Goal: Information Seeking & Learning: Learn about a topic

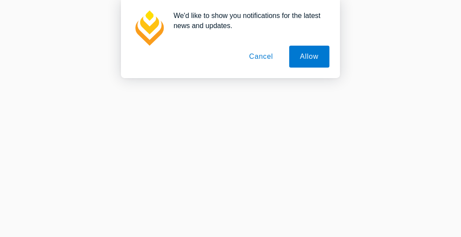
click at [255, 52] on button "Cancel" at bounding box center [261, 57] width 46 height 22
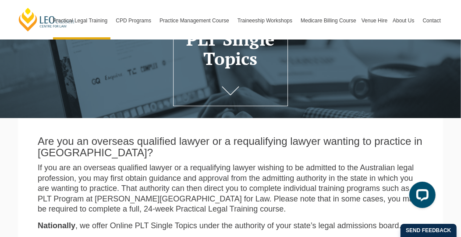
scroll to position [132, 0]
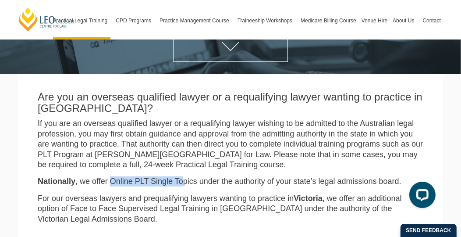
drag, startPoint x: 110, startPoint y: 184, endPoint x: 181, endPoint y: 185, distance: 70.6
click at [181, 185] on p "Nationally , we offer Online PLT Single Topics under the authority of your stat…" at bounding box center [231, 181] width 386 height 10
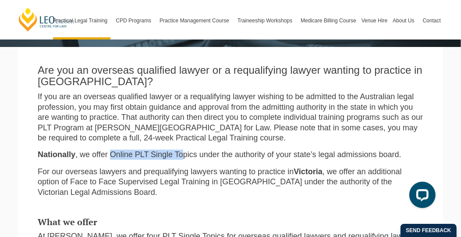
scroll to position [175, 0]
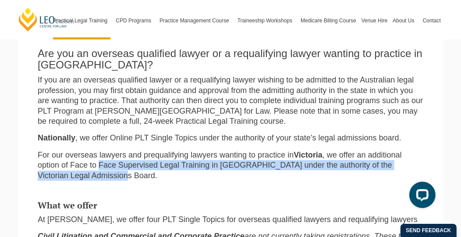
drag, startPoint x: 107, startPoint y: 178, endPoint x: 100, endPoint y: 167, distance: 11.8
click at [100, 167] on p "For our overseas lawyers and prequalifying lawyers wanting to practice in Victo…" at bounding box center [231, 165] width 386 height 31
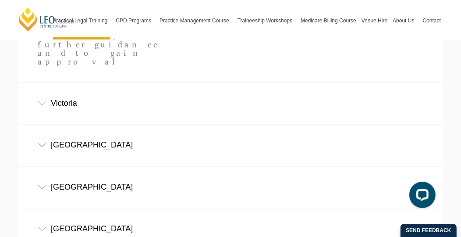
scroll to position [614, 0]
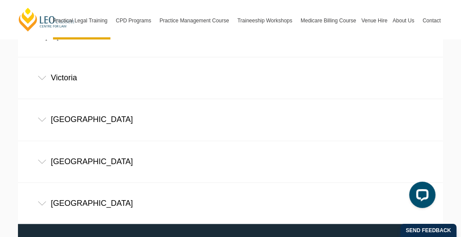
click at [126, 141] on div "Western Australia" at bounding box center [230, 161] width 425 height 41
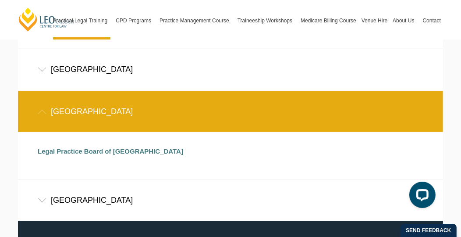
scroll to position [606, 0]
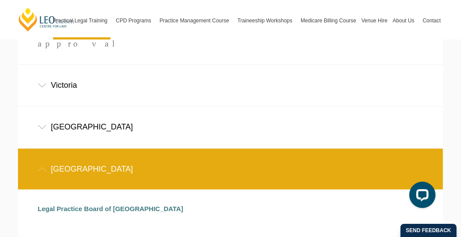
click at [45, 149] on div "Western Australia" at bounding box center [230, 169] width 425 height 41
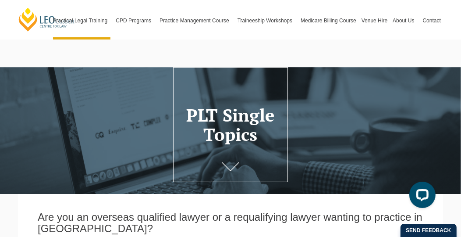
scroll to position [0, 0]
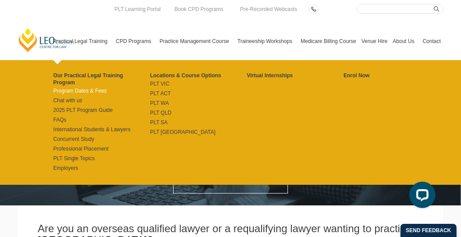
click at [86, 90] on link "Program Dates & Fees" at bounding box center [101, 90] width 97 height 7
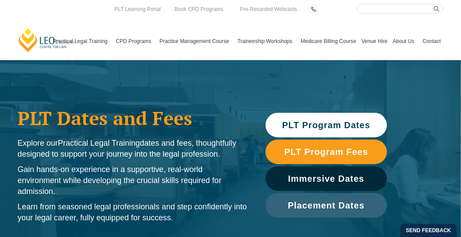
click at [339, 129] on span "PLT Program Dates" at bounding box center [326, 125] width 88 height 9
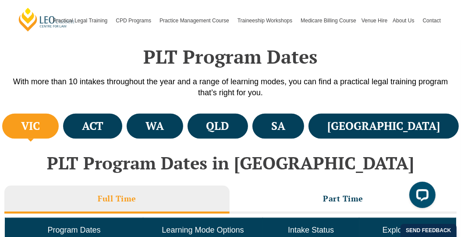
scroll to position [261, 0]
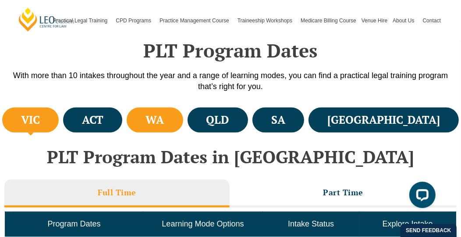
click at [183, 116] on li "WA" at bounding box center [155, 119] width 56 height 25
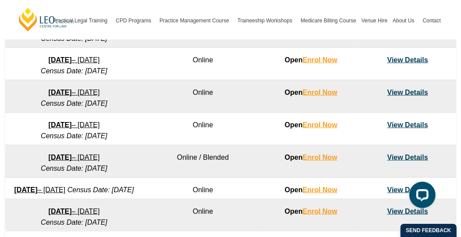
scroll to position [612, 0]
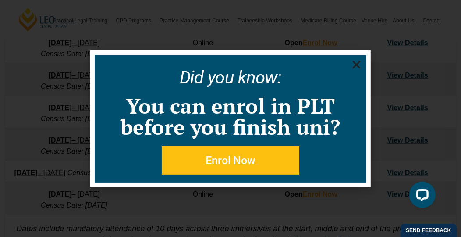
click at [406, 149] on div "Did you know: You can enrol in PLT before you finish uni? Enrol Now" at bounding box center [230, 118] width 461 height 237
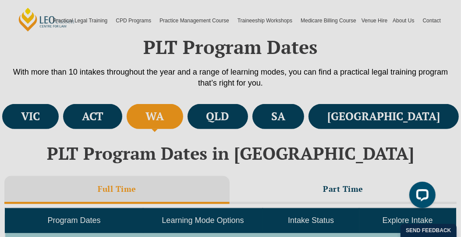
scroll to position [263, 0]
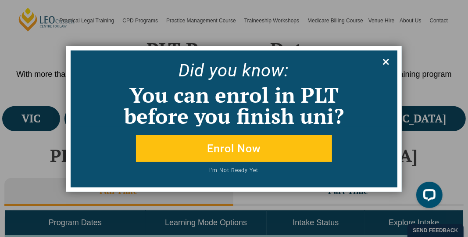
click at [385, 63] on icon at bounding box center [386, 62] width 10 height 10
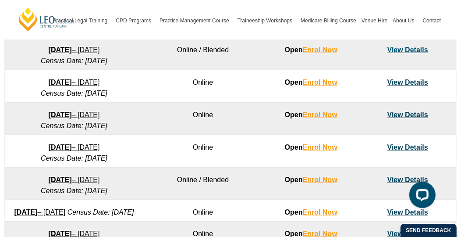
scroll to position [745, 0]
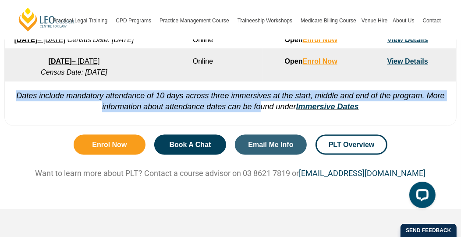
drag, startPoint x: 17, startPoint y: 115, endPoint x: 258, endPoint y: 128, distance: 241.0
click at [258, 111] on em "Dates include mandatory attendance of 10 days across three immersives at the st…" at bounding box center [230, 101] width 429 height 20
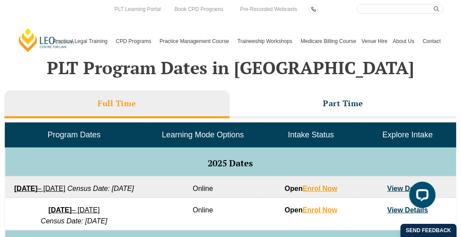
scroll to position [0, 0]
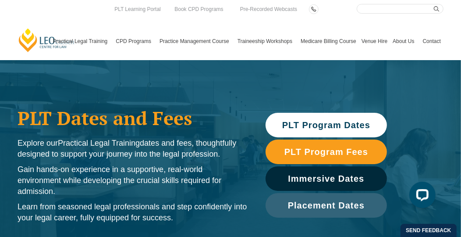
click at [360, 130] on link "PLT Program Dates" at bounding box center [327, 125] width 122 height 25
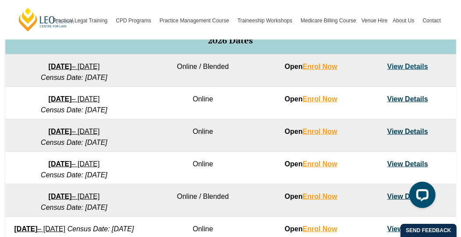
scroll to position [568, 0]
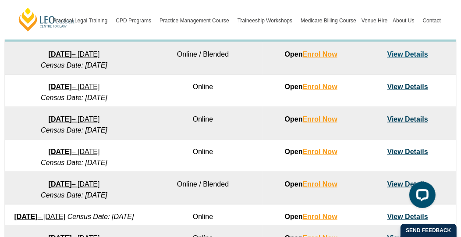
click at [402, 155] on link "View Details" at bounding box center [408, 151] width 41 height 7
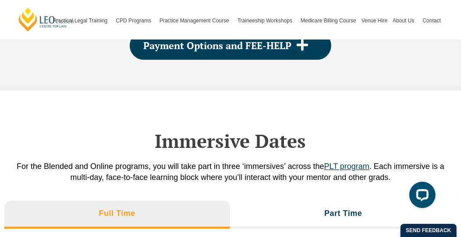
scroll to position [1295, 0]
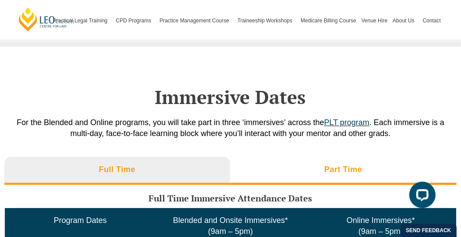
click at [349, 167] on h3 "Part Time" at bounding box center [343, 169] width 38 height 10
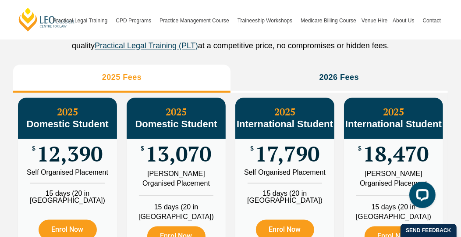
scroll to position [1032, 0]
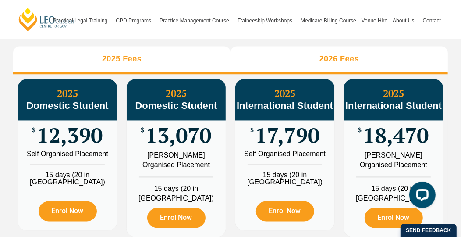
click at [322, 75] on li "2026 Fees" at bounding box center [339, 60] width 217 height 28
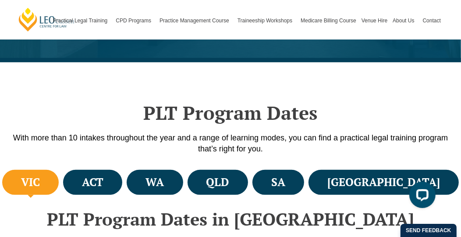
scroll to position [24, 0]
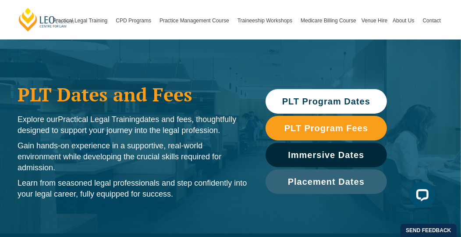
click at [316, 104] on span "PLT Program Dates" at bounding box center [326, 101] width 88 height 9
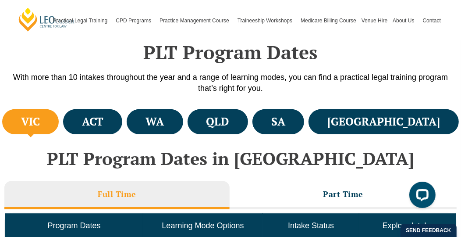
scroll to position [261, 0]
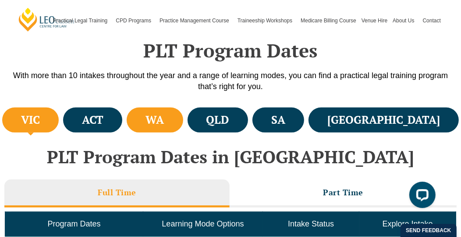
click at [164, 125] on h4 "WA" at bounding box center [155, 120] width 18 height 14
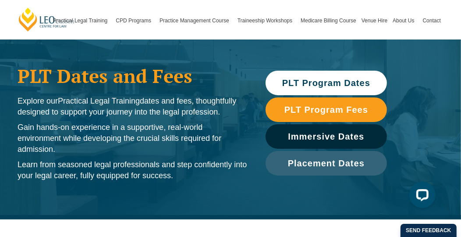
scroll to position [0, 0]
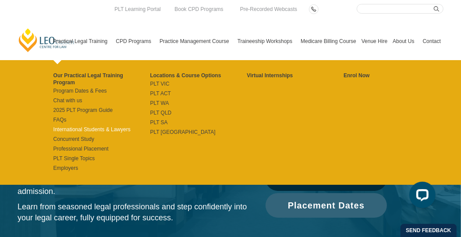
click at [83, 127] on link "International Students & Lawyers" at bounding box center [101, 129] width 97 height 7
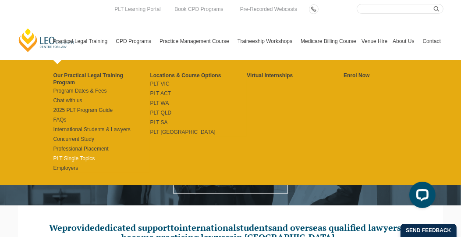
click at [85, 158] on link "PLT Single Topics" at bounding box center [101, 158] width 97 height 7
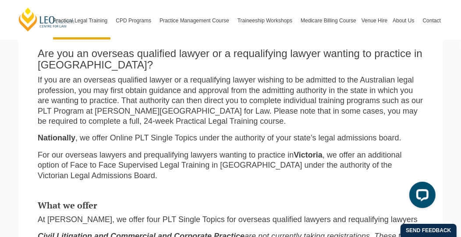
scroll to position [219, 0]
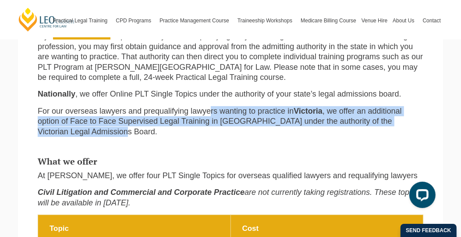
drag, startPoint x: 210, startPoint y: 107, endPoint x: 212, endPoint y: 141, distance: 33.4
click at [212, 141] on div "Are you an overseas qualified lawyer or a requalifying lawyer wanting to practi…" at bounding box center [230, 69] width 399 height 148
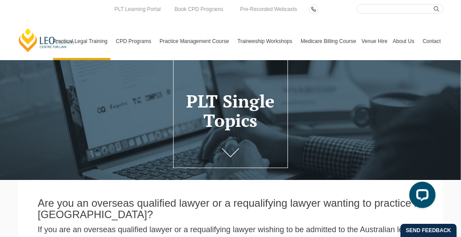
scroll to position [0, 0]
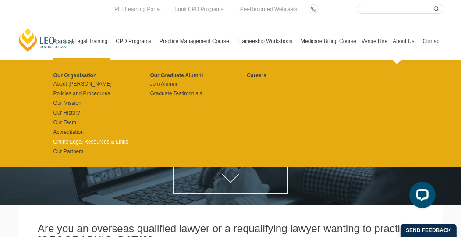
click at [85, 142] on link "Online Legal Resources & Links" at bounding box center [98, 141] width 91 height 7
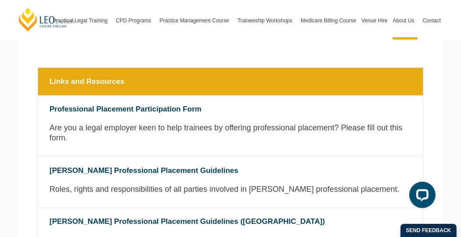
scroll to position [219, 0]
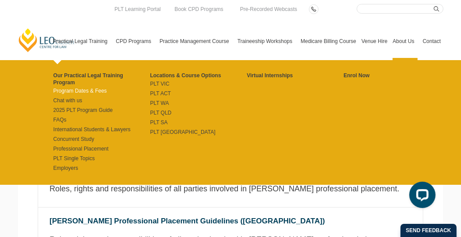
click at [101, 90] on link "Program Dates & Fees" at bounding box center [101, 90] width 97 height 7
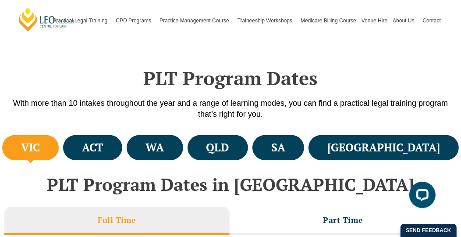
scroll to position [263, 0]
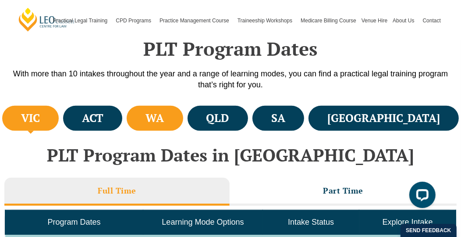
click at [183, 128] on li "WA" at bounding box center [155, 118] width 56 height 25
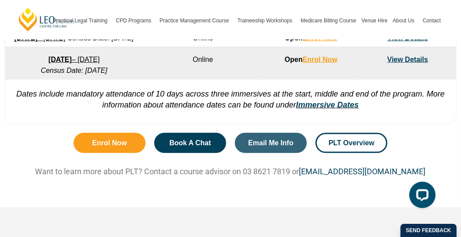
scroll to position [789, 0]
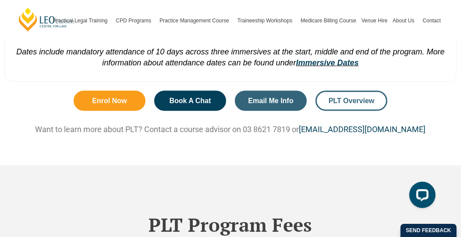
click at [329, 104] on span "PLT Overview" at bounding box center [352, 100] width 46 height 7
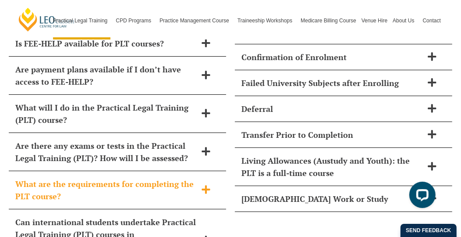
scroll to position [4165, 0]
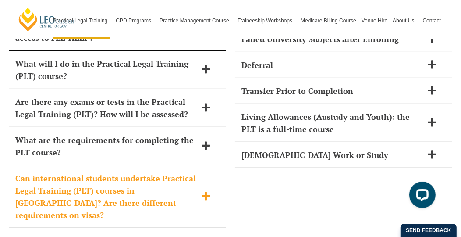
click at [207, 165] on div "Can international students undertake Practical Legal Training (PLT) courses in …" at bounding box center [117, 196] width 217 height 63
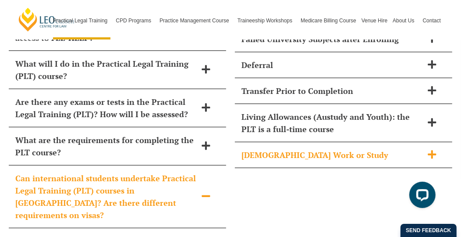
click at [280, 149] on span "Part-Time Work or Study" at bounding box center [332, 155] width 181 height 12
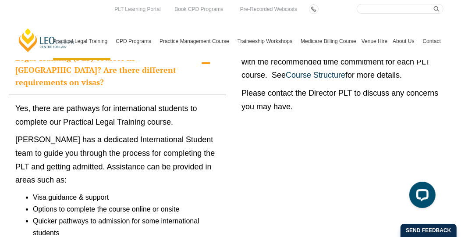
scroll to position [4296, 0]
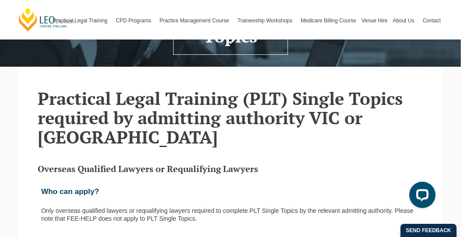
scroll to position [219, 0]
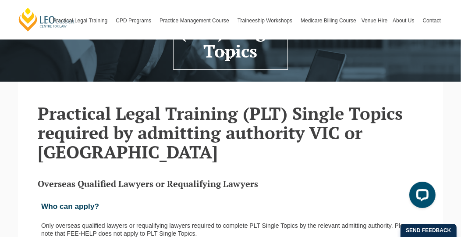
scroll to position [215, 0]
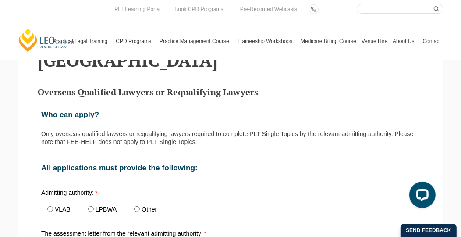
click at [240, 154] on div "All applications must provide the following:" at bounding box center [231, 167] width 386 height 27
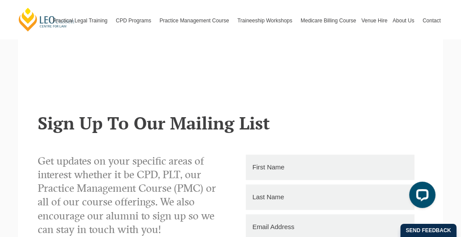
scroll to position [1180, 0]
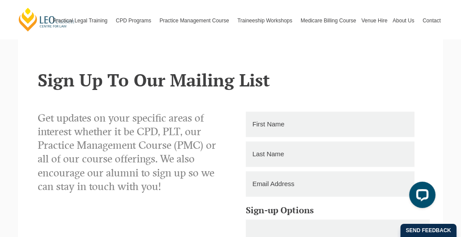
click at [179, 127] on p "Get updates on your specific areas of interest whether it be CPD, PLT, our Prac…" at bounding box center [131, 152] width 186 height 82
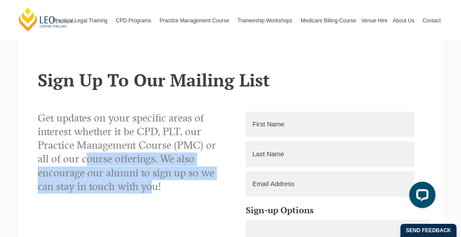
drag, startPoint x: 88, startPoint y: 124, endPoint x: 154, endPoint y: 153, distance: 72.2
click at [154, 153] on p "Get updates on your specific areas of interest whether it be CPD, PLT, our Prac…" at bounding box center [131, 152] width 186 height 82
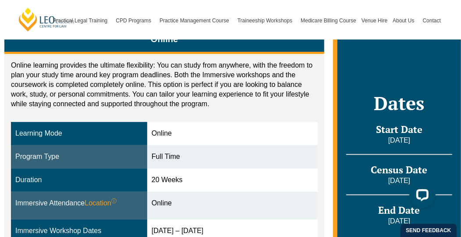
scroll to position [175, 0]
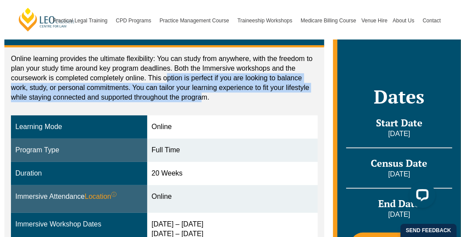
drag, startPoint x: 166, startPoint y: 68, endPoint x: 203, endPoint y: 88, distance: 42.6
click at [203, 88] on p "Online learning provides the ultimate flexibility: You can study from anywhere,…" at bounding box center [164, 78] width 307 height 48
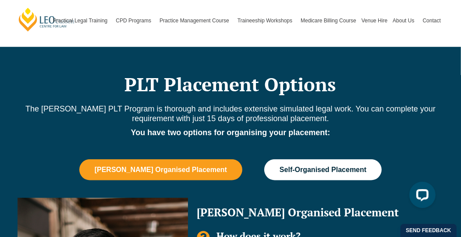
scroll to position [570, 0]
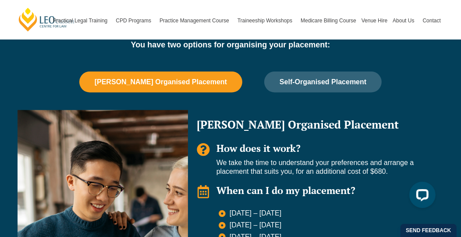
drag, startPoint x: 306, startPoint y: 153, endPoint x: 382, endPoint y: 159, distance: 76.1
click at [382, 159] on p "We take the time to understand your preferences and arrange a placement that su…" at bounding box center [326, 167] width 218 height 18
drag, startPoint x: 242, startPoint y: 152, endPoint x: 388, endPoint y: 162, distance: 146.3
click at [388, 162] on p "We take the time to understand your preferences and arrange a placement that su…" at bounding box center [326, 167] width 218 height 18
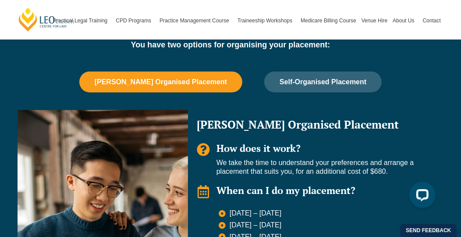
click at [388, 162] on p "We take the time to understand your preferences and arrange a placement that su…" at bounding box center [326, 167] width 218 height 18
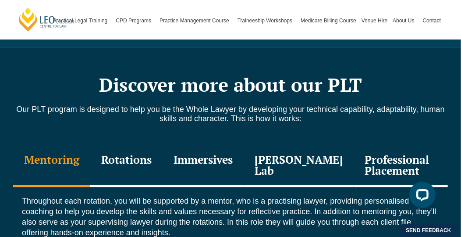
scroll to position [1008, 0]
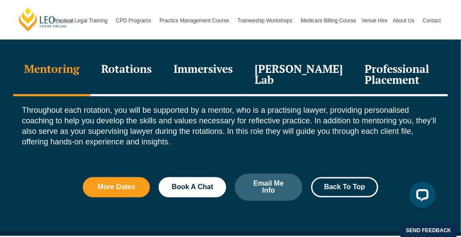
click at [354, 67] on div "Professional Placement" at bounding box center [401, 76] width 94 height 42
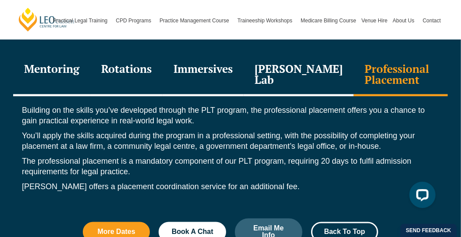
click at [267, 62] on div "[PERSON_NAME] Lab" at bounding box center [299, 76] width 110 height 42
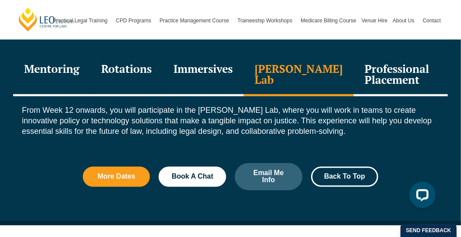
click at [195, 62] on div "Immersives" at bounding box center [203, 76] width 81 height 42
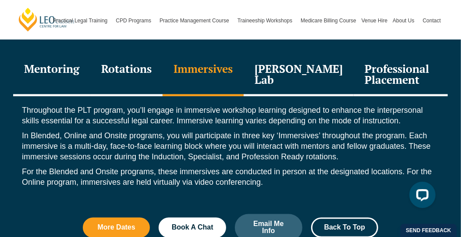
click at [121, 55] on div "Rotations" at bounding box center [126, 76] width 72 height 42
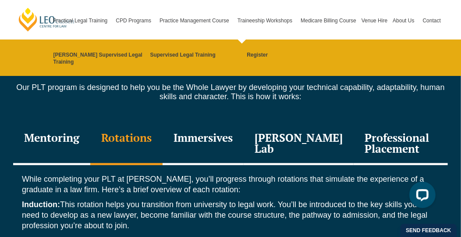
scroll to position [745, 0]
